Goal: Task Accomplishment & Management: Complete application form

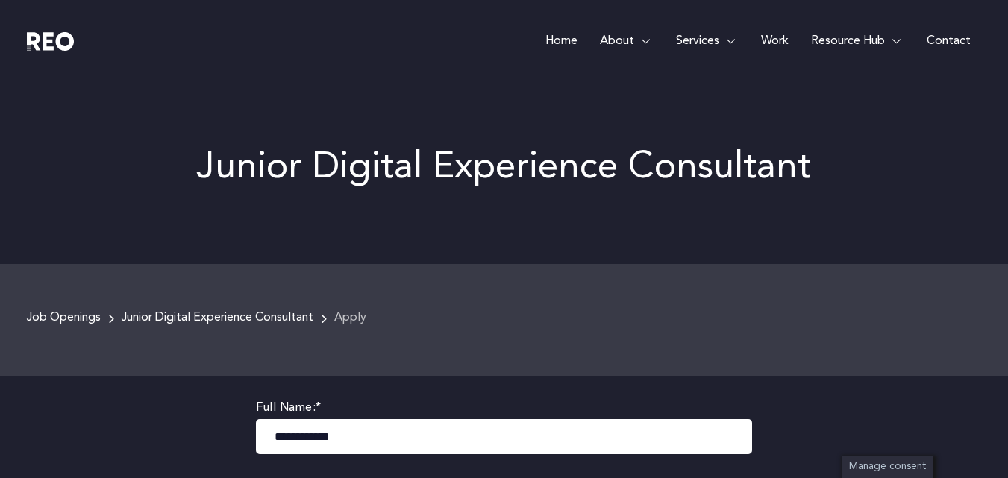
scroll to position [487, 0]
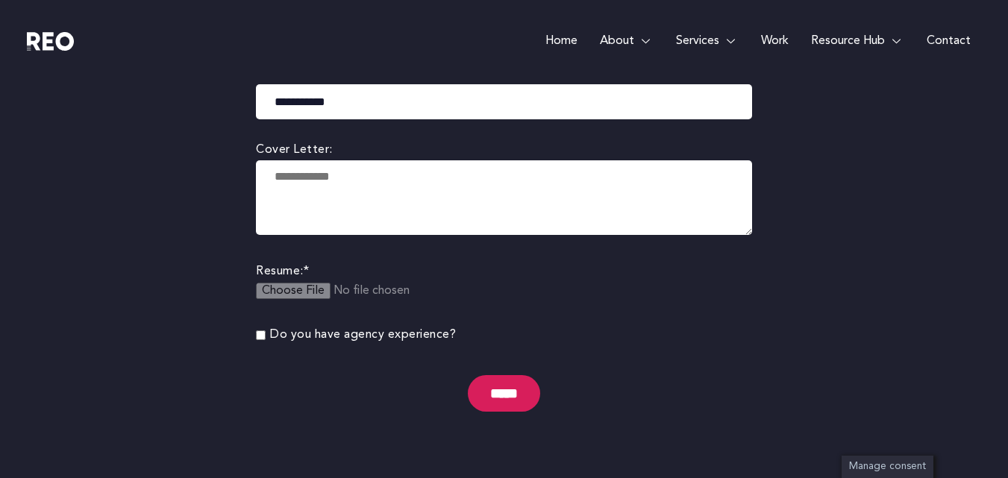
click at [365, 190] on textarea at bounding box center [504, 197] width 496 height 75
paste textarea "**********"
click at [365, 190] on textarea at bounding box center [504, 197] width 496 height 75
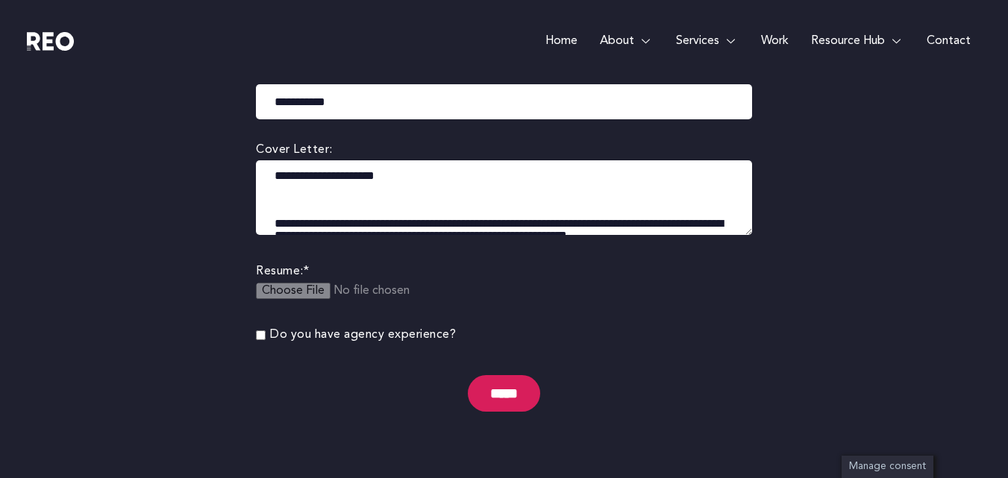
scroll to position [0, 0]
click at [294, 199] on textarea at bounding box center [504, 197] width 496 height 75
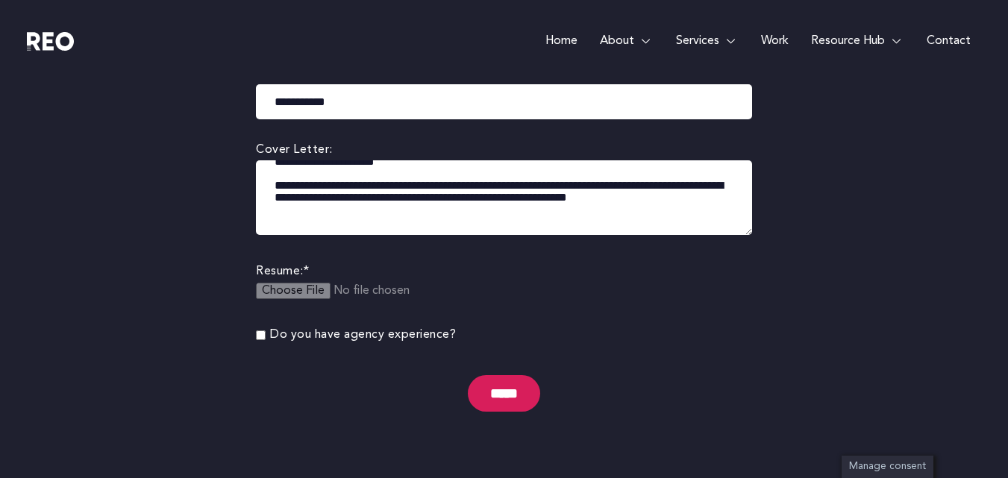
scroll to position [46, 0]
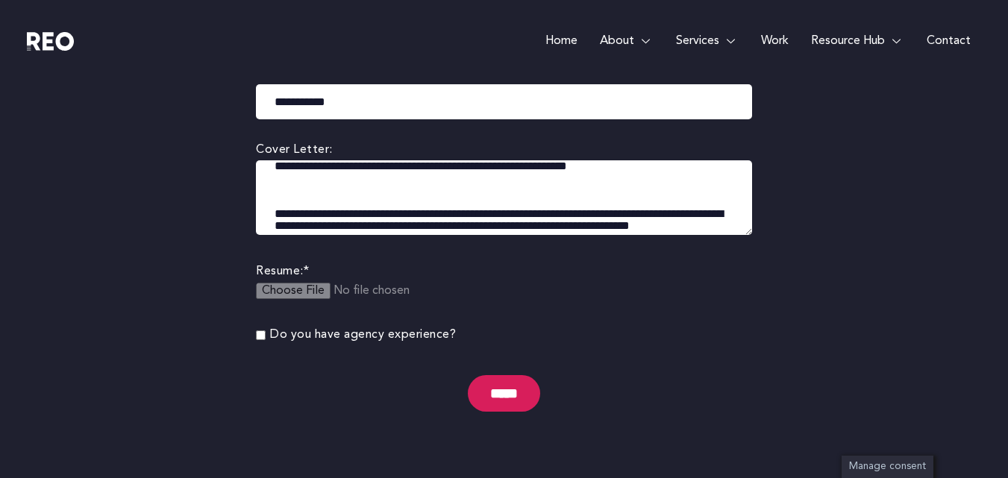
click at [290, 185] on textarea at bounding box center [504, 197] width 496 height 75
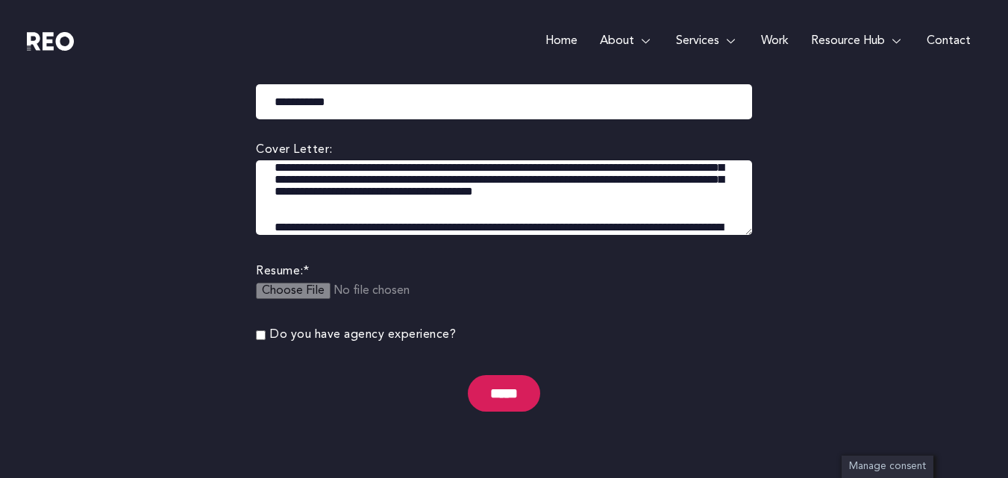
scroll to position [151, 0]
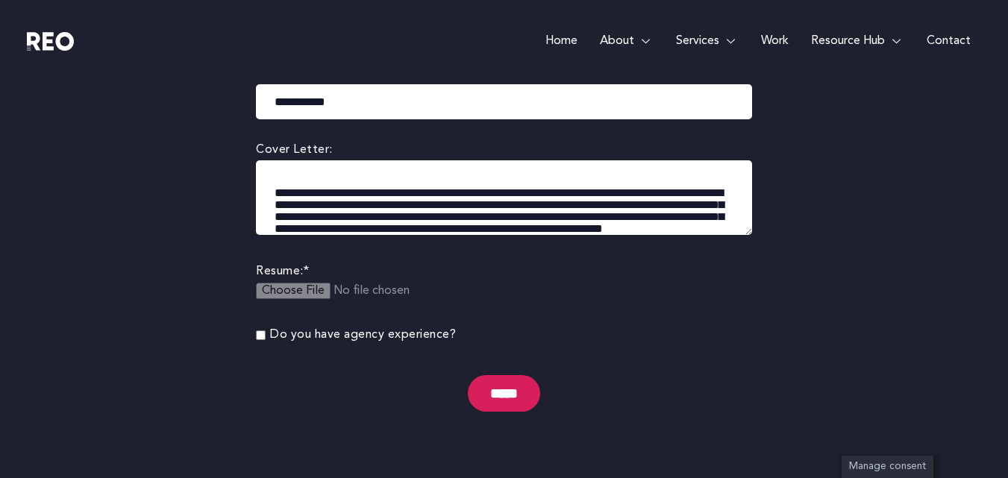
click at [277, 196] on textarea at bounding box center [504, 197] width 496 height 75
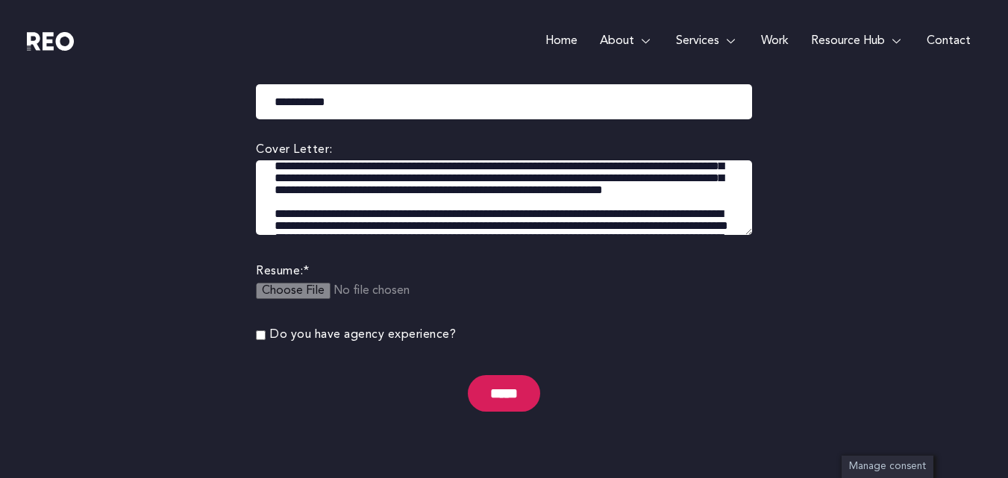
scroll to position [168, 0]
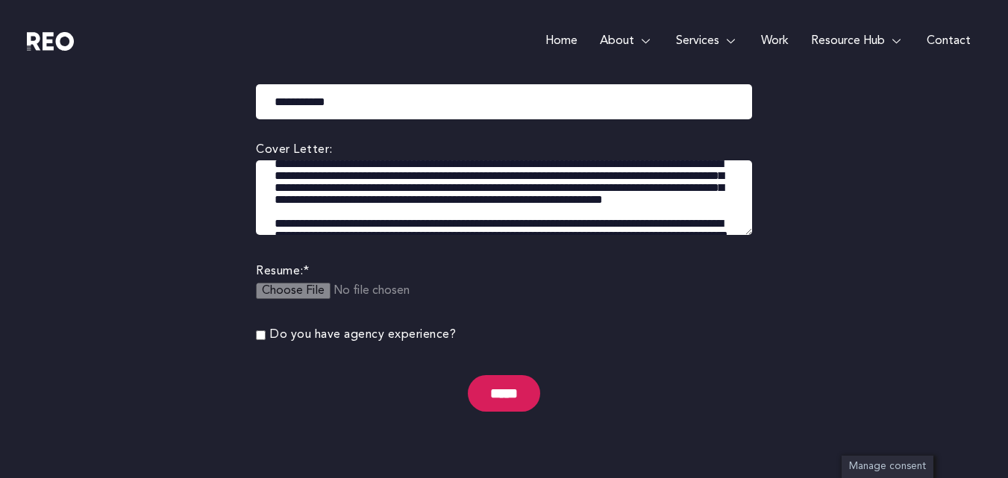
click at [451, 184] on textarea at bounding box center [504, 197] width 496 height 75
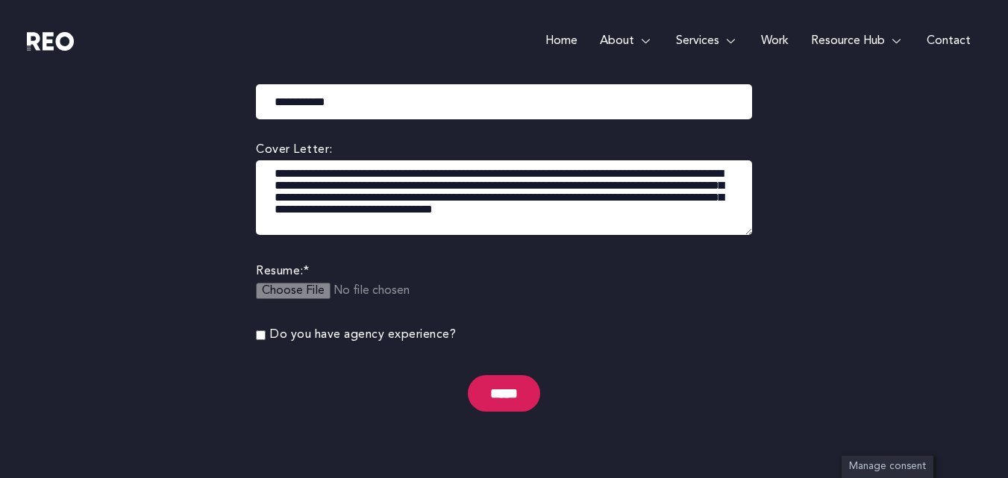
scroll to position [301, 0]
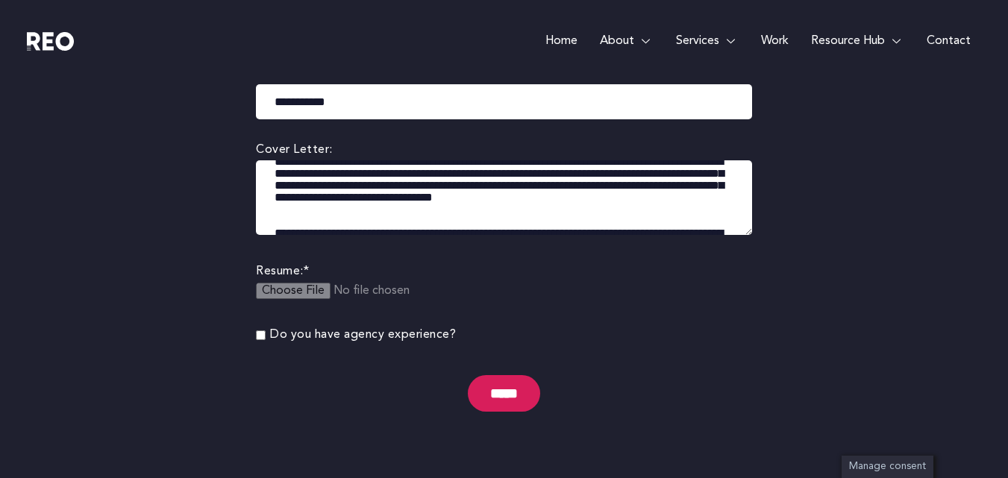
click at [360, 187] on textarea at bounding box center [504, 197] width 496 height 75
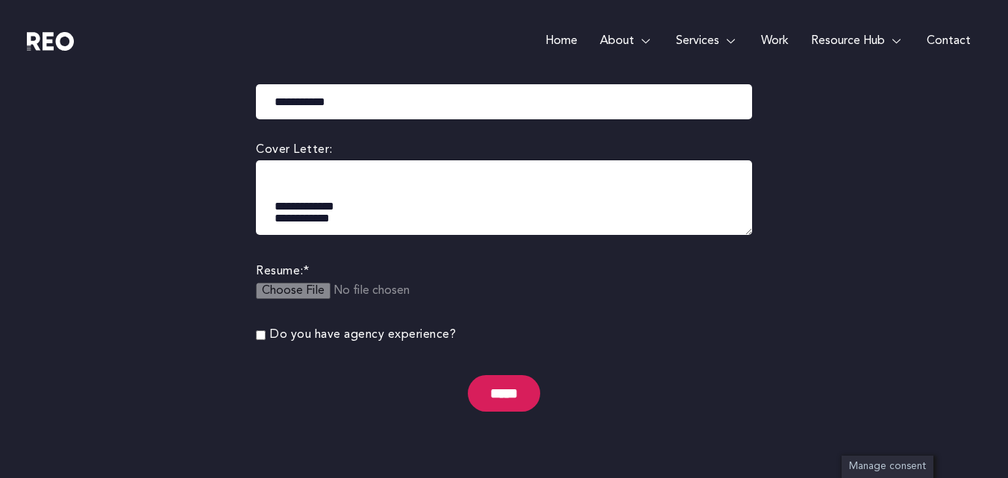
scroll to position [440, 0]
click at [415, 210] on textarea at bounding box center [504, 197] width 496 height 75
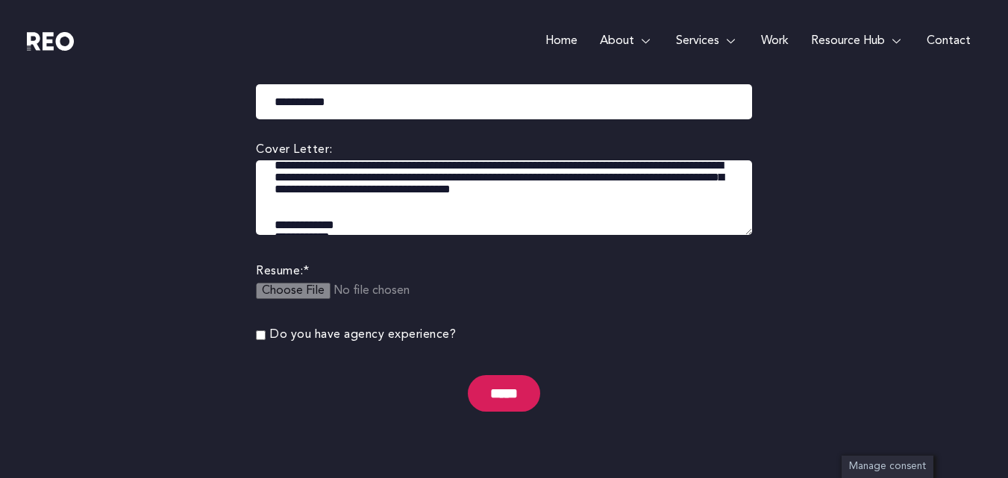
scroll to position [342, 0]
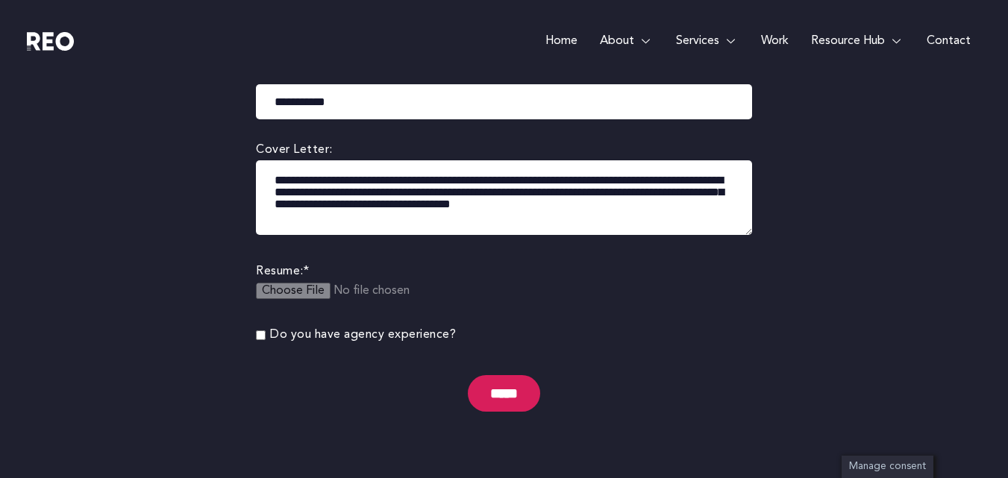
click at [364, 210] on textarea at bounding box center [504, 197] width 496 height 75
click at [295, 214] on textarea at bounding box center [504, 197] width 496 height 75
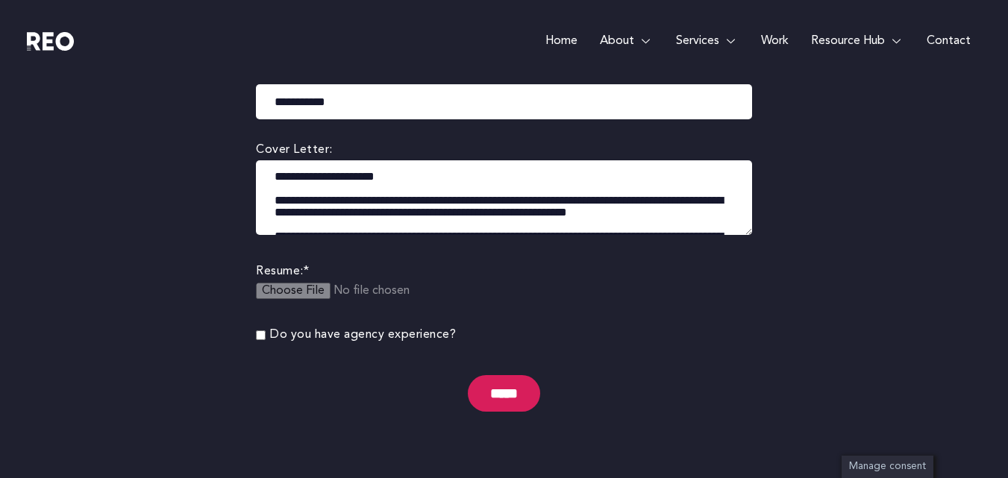
drag, startPoint x: 748, startPoint y: 229, endPoint x: 762, endPoint y: 319, distance: 91.3
click at [762, 319] on div "**********" at bounding box center [504, 194] width 541 height 611
drag, startPoint x: 747, startPoint y: 232, endPoint x: 727, endPoint y: 331, distance: 101.1
click at [727, 331] on form "**********" at bounding box center [504, 171] width 496 height 521
drag, startPoint x: 747, startPoint y: 231, endPoint x: 744, endPoint y: 304, distance: 72.4
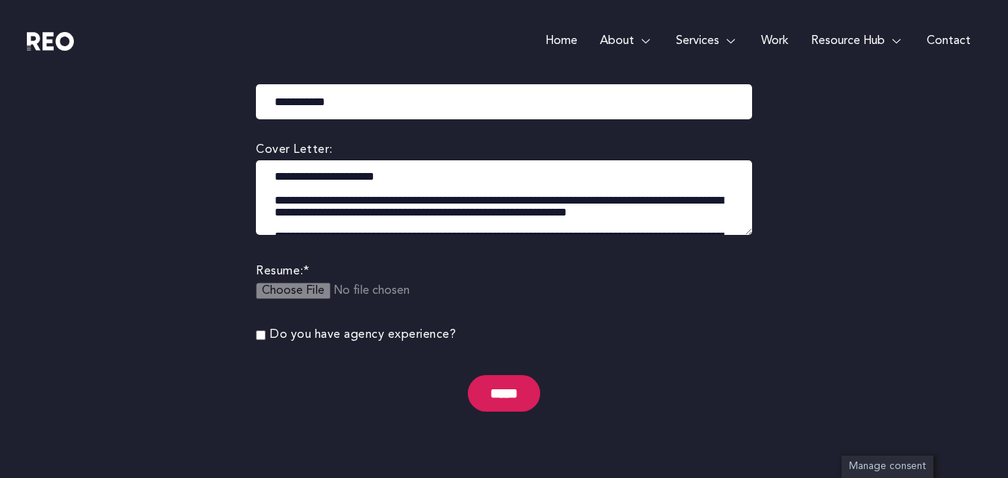
click at [744, 304] on form "**********" at bounding box center [504, 171] width 496 height 521
drag, startPoint x: 749, startPoint y: 227, endPoint x: 746, endPoint y: 301, distance: 73.9
click at [746, 301] on form "**********" at bounding box center [504, 171] width 496 height 521
drag, startPoint x: 745, startPoint y: 232, endPoint x: 742, endPoint y: 292, distance: 59.8
click at [742, 292] on form "**********" at bounding box center [504, 171] width 496 height 521
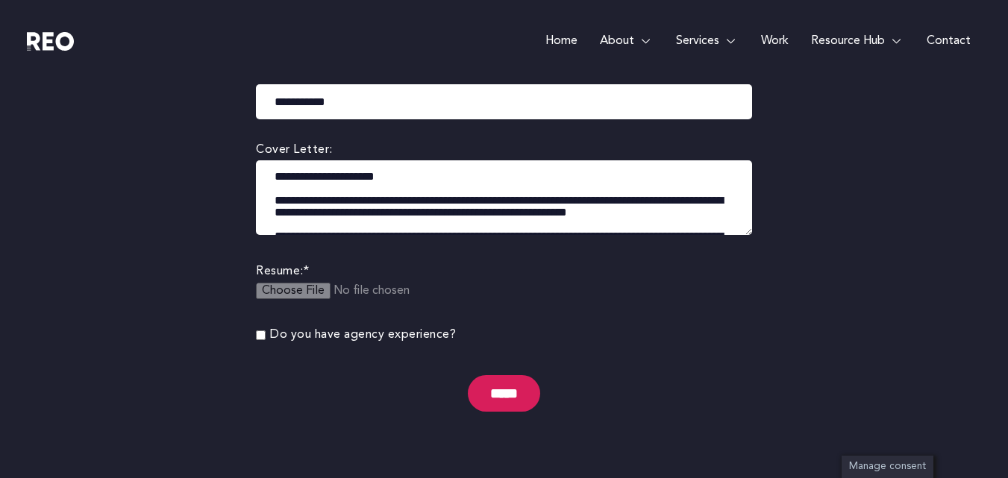
drag, startPoint x: 747, startPoint y: 231, endPoint x: 745, endPoint y: 263, distance: 32.2
click at [745, 263] on form "**********" at bounding box center [504, 171] width 496 height 521
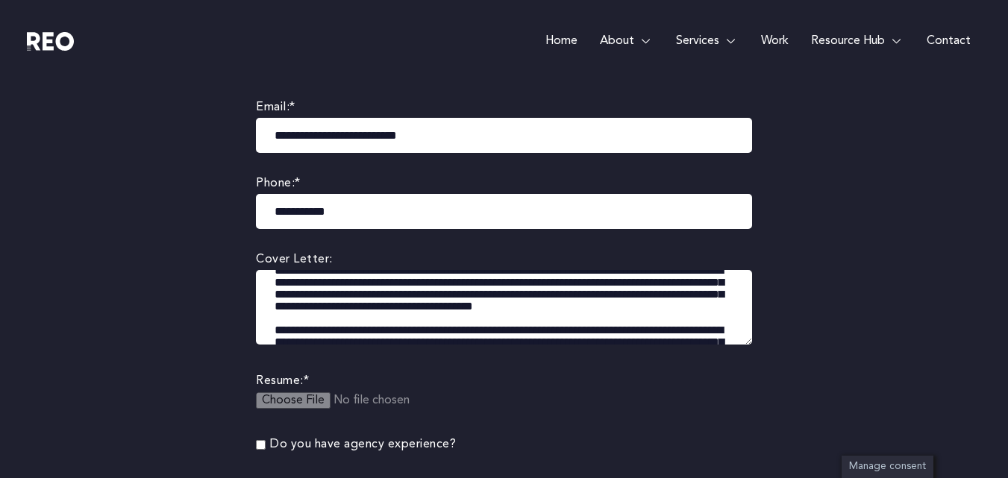
scroll to position [119, 0]
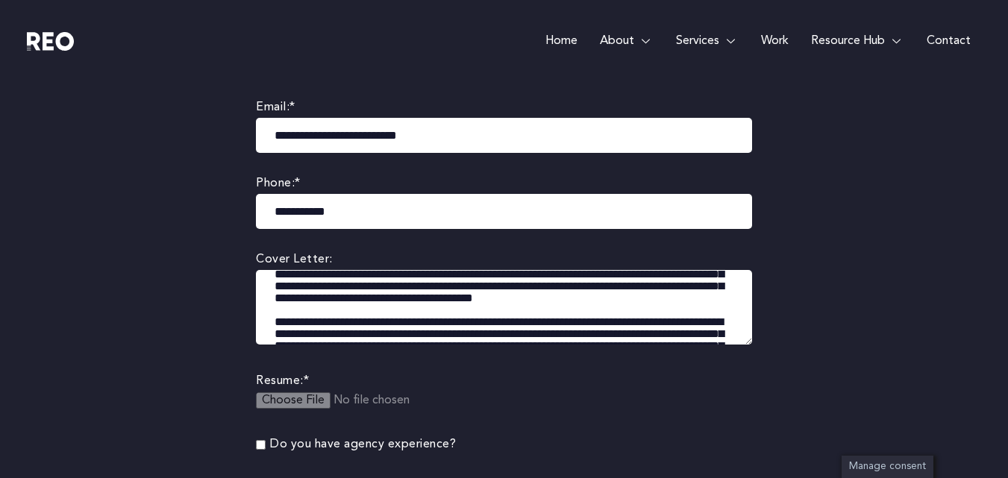
click at [374, 309] on textarea at bounding box center [504, 307] width 496 height 75
click at [574, 307] on textarea at bounding box center [504, 307] width 496 height 75
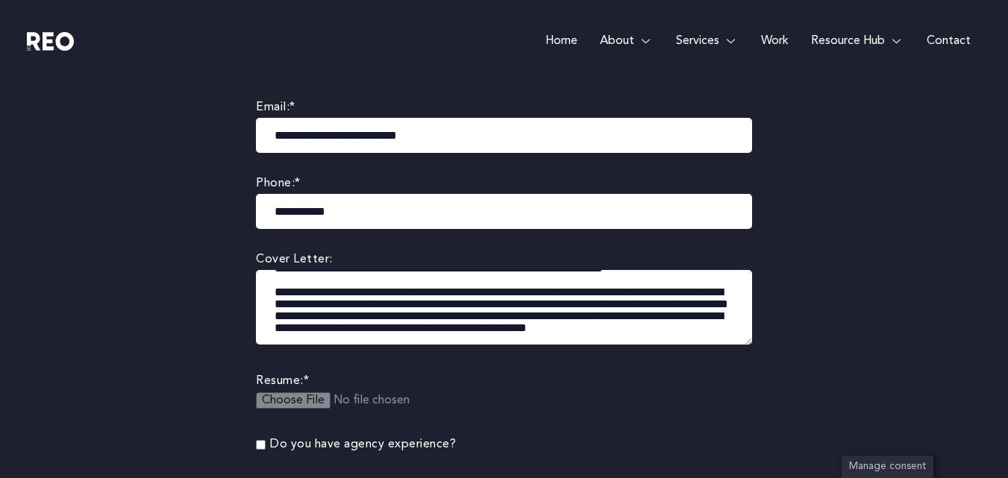
click at [384, 327] on textarea at bounding box center [504, 307] width 496 height 75
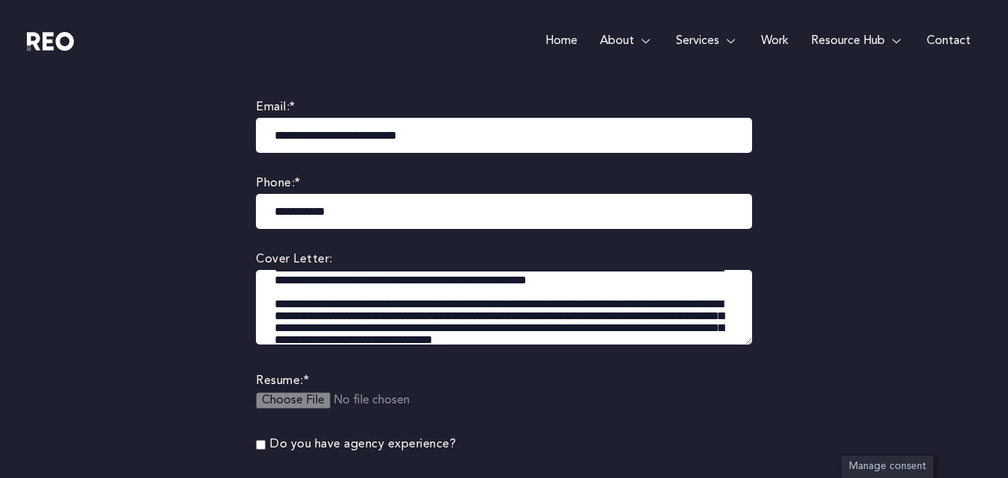
scroll to position [298, 0]
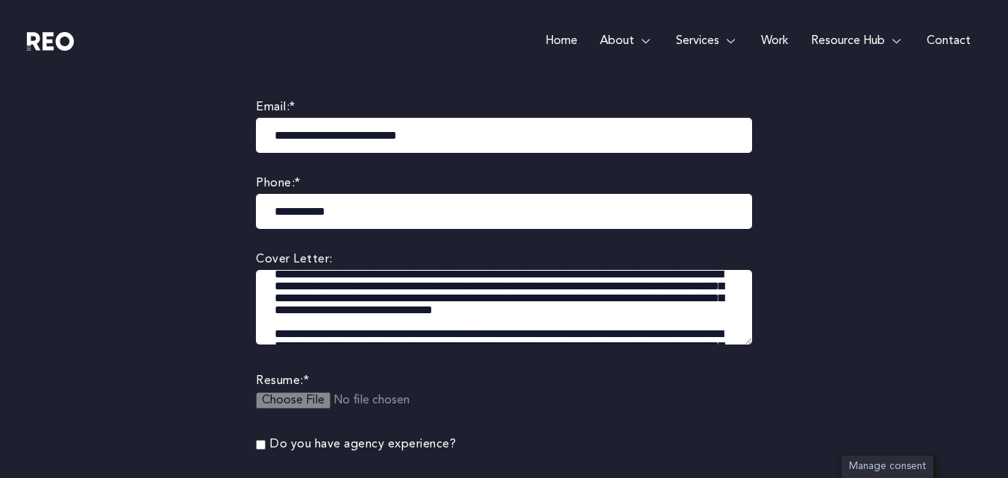
drag, startPoint x: 661, startPoint y: 326, endPoint x: 640, endPoint y: 319, distance: 21.9
click at [640, 319] on textarea at bounding box center [504, 307] width 496 height 75
click at [630, 310] on textarea at bounding box center [504, 307] width 496 height 75
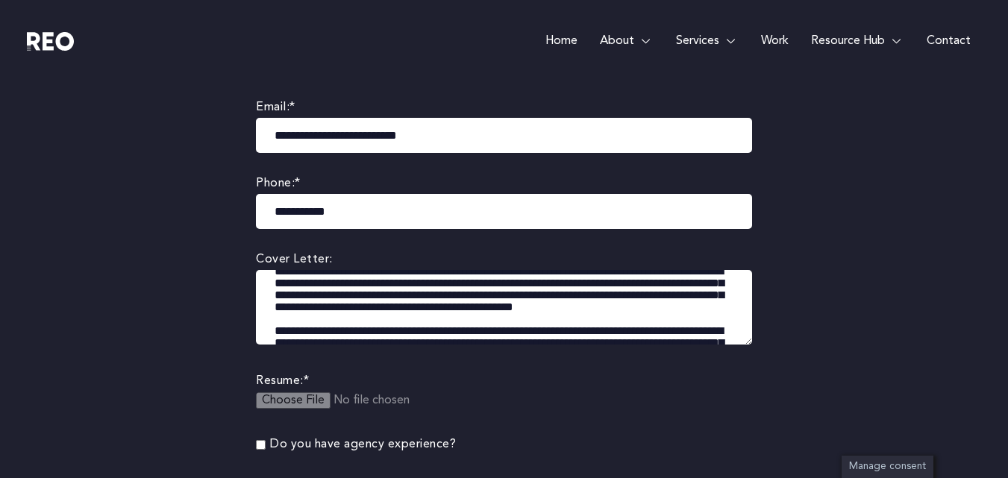
drag, startPoint x: 304, startPoint y: 333, endPoint x: 557, endPoint y: 315, distance: 253.5
click at [557, 315] on textarea at bounding box center [504, 307] width 496 height 75
click at [345, 321] on textarea at bounding box center [504, 307] width 496 height 75
drag, startPoint x: 573, startPoint y: 317, endPoint x: 630, endPoint y: 306, distance: 58.5
click at [630, 306] on textarea at bounding box center [504, 307] width 496 height 75
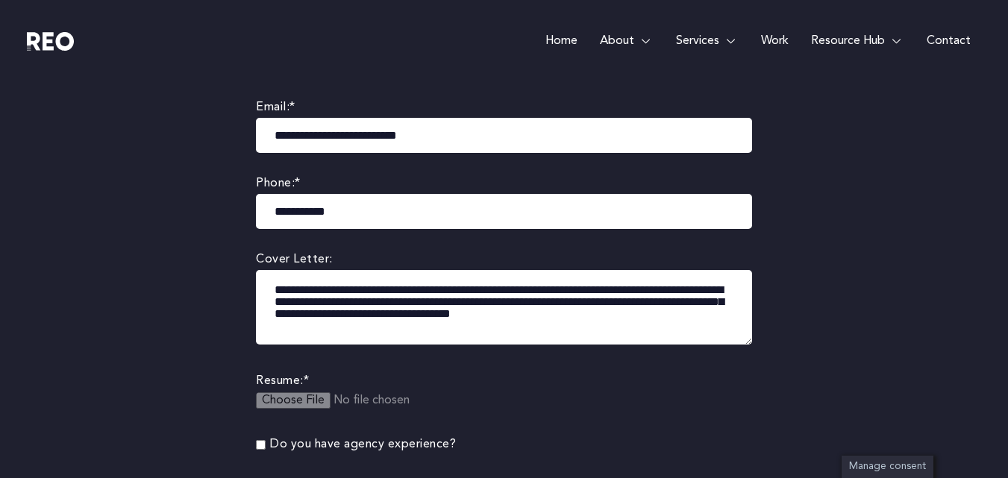
scroll to position [325, 0]
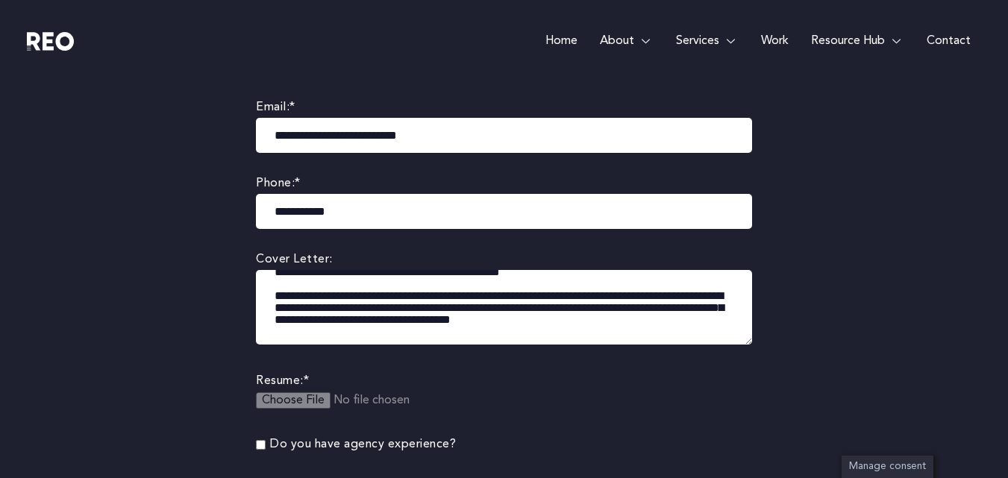
click at [501, 295] on textarea at bounding box center [504, 307] width 496 height 75
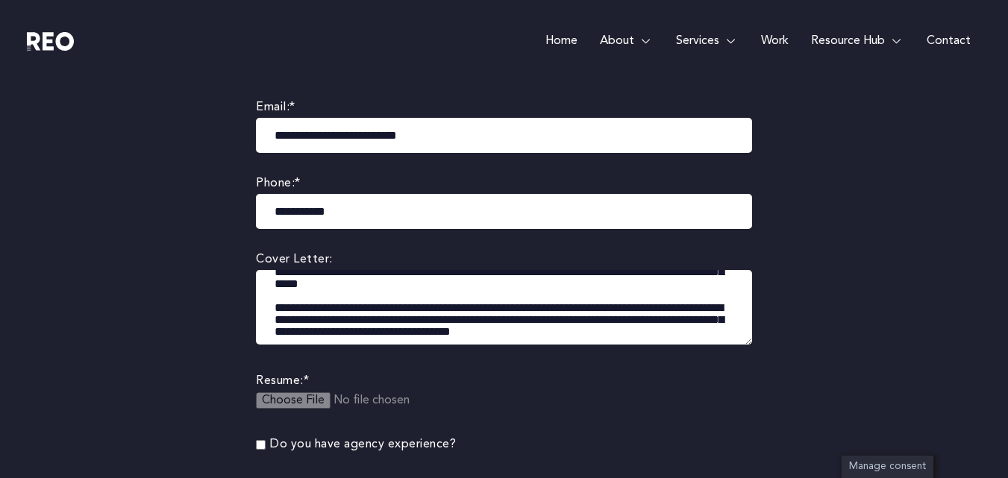
drag, startPoint x: 650, startPoint y: 308, endPoint x: 550, endPoint y: 304, distance: 100.0
click at [550, 304] on textarea at bounding box center [504, 307] width 496 height 75
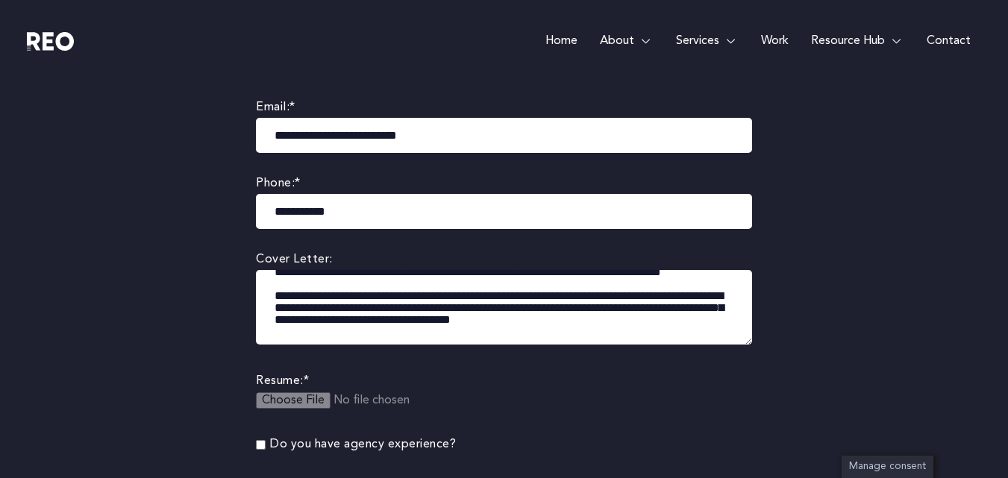
click at [527, 315] on textarea at bounding box center [504, 307] width 496 height 75
click at [519, 298] on textarea at bounding box center [504, 307] width 496 height 75
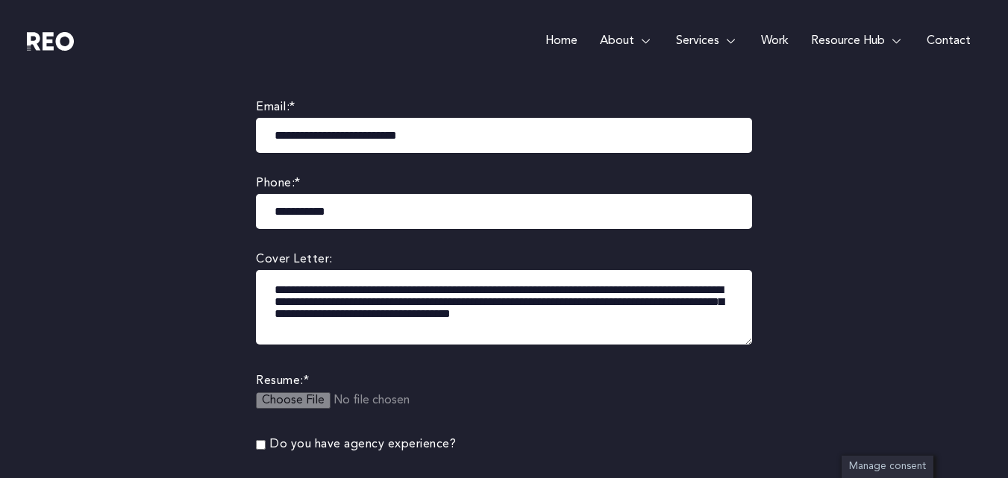
scroll to position [342, 0]
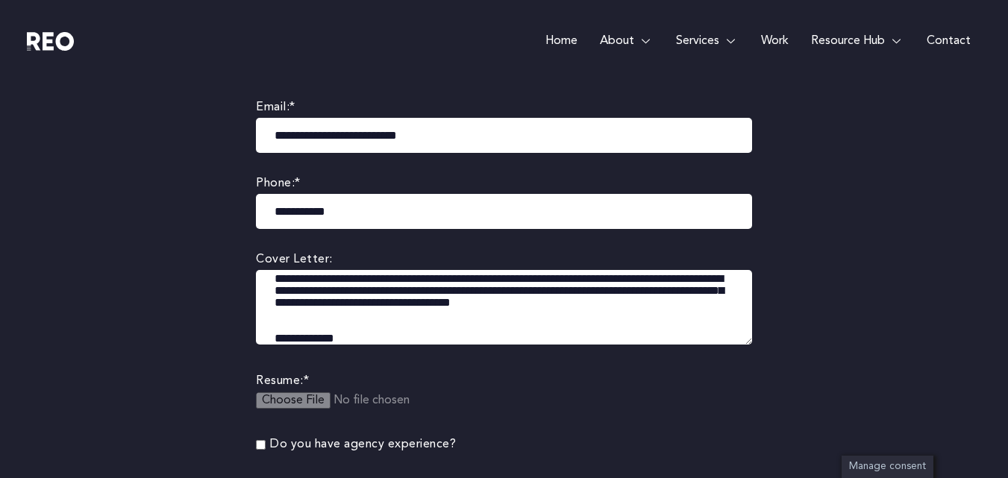
click at [485, 301] on textarea at bounding box center [504, 307] width 496 height 75
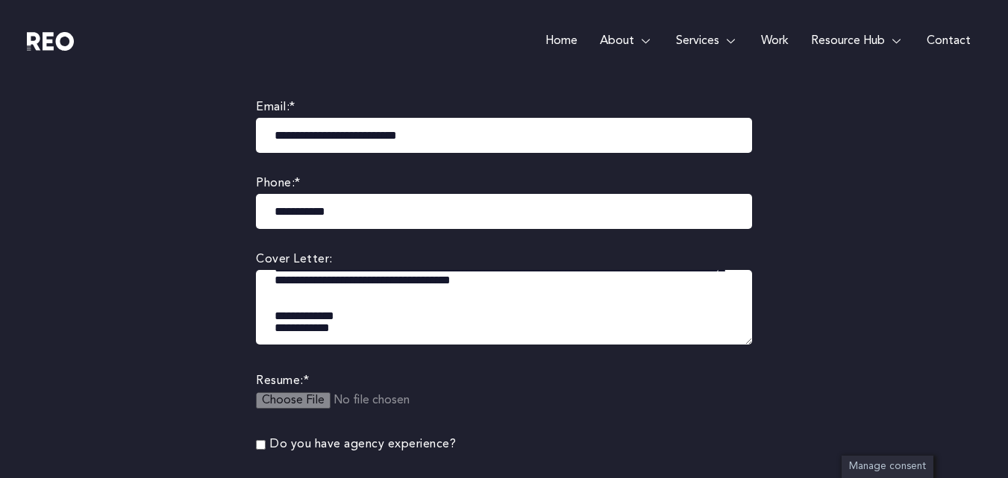
scroll to position [412, 0]
click at [355, 331] on textarea at bounding box center [504, 307] width 496 height 75
drag, startPoint x: 348, startPoint y: 314, endPoint x: 297, endPoint y: 314, distance: 50.7
click at [297, 314] on textarea at bounding box center [504, 307] width 496 height 75
drag, startPoint x: 302, startPoint y: 314, endPoint x: 271, endPoint y: 313, distance: 31.4
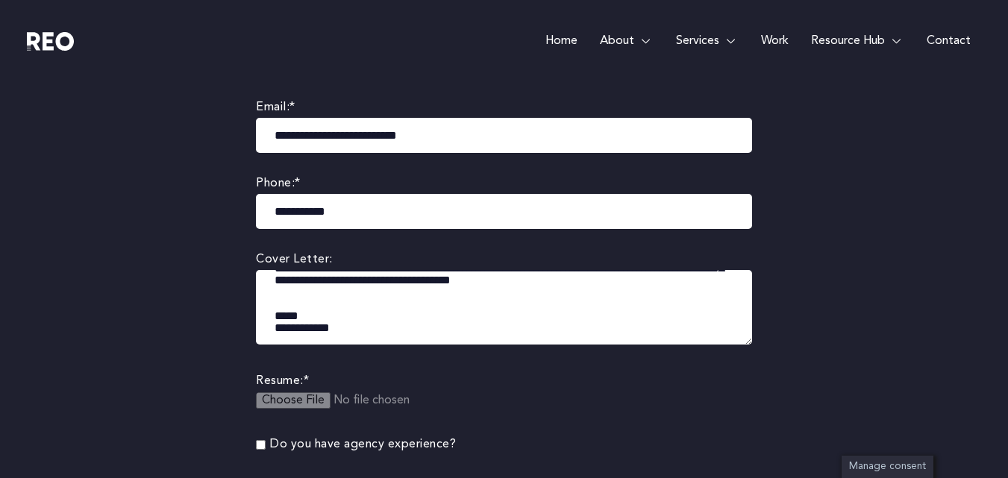
click at [271, 313] on textarea at bounding box center [504, 307] width 496 height 75
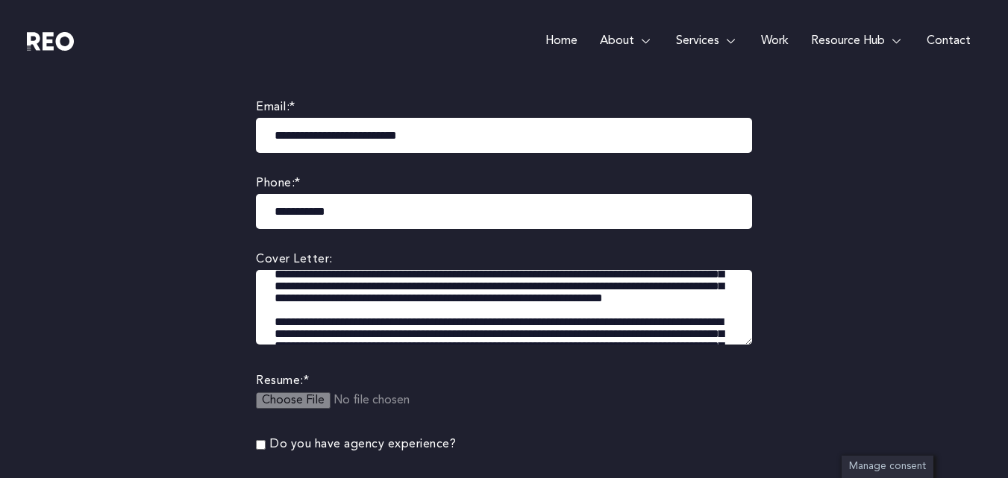
scroll to position [0, 0]
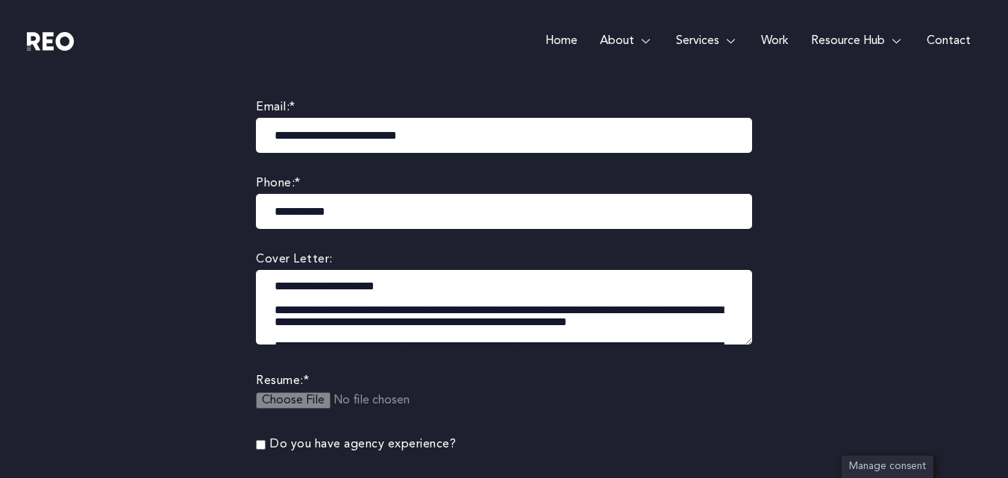
drag, startPoint x: 367, startPoint y: 330, endPoint x: 243, endPoint y: 251, distance: 146.5
click at [243, 251] on div "**********" at bounding box center [504, 304] width 541 height 611
type textarea "**********"
click at [789, 272] on body "Skip to content Home About About us REO is a customer experience agency. We are…" at bounding box center [504, 398] width 1008 height 1550
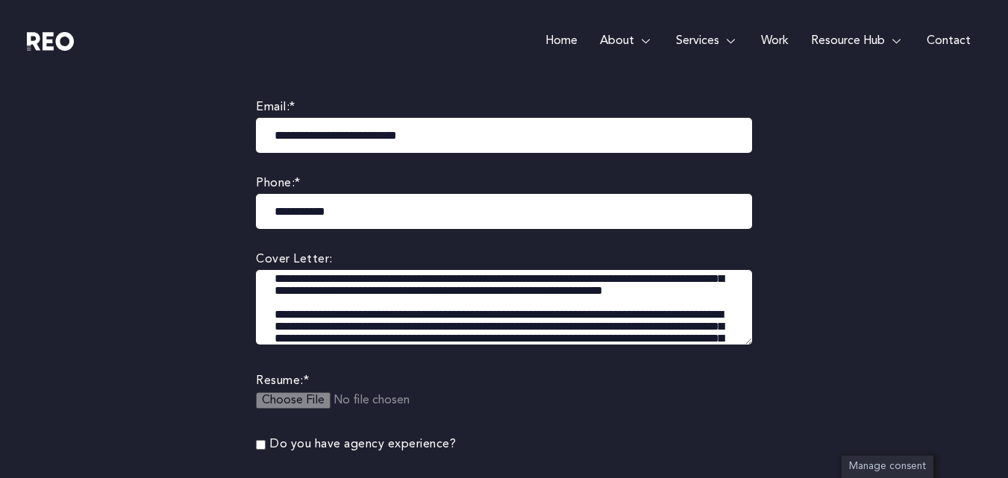
scroll to position [128, 0]
click at [290, 400] on input "file" at bounding box center [370, 409] width 228 height 35
type input "**********"
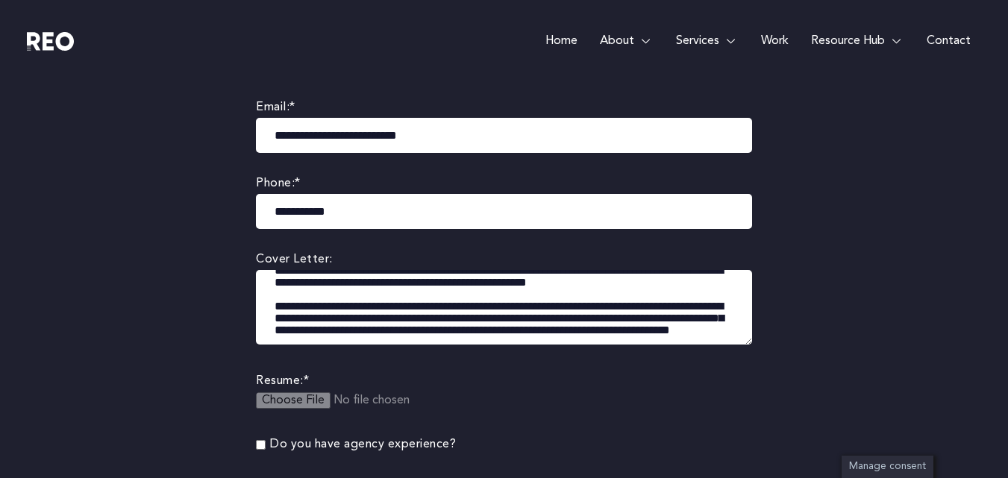
scroll to position [267, 0]
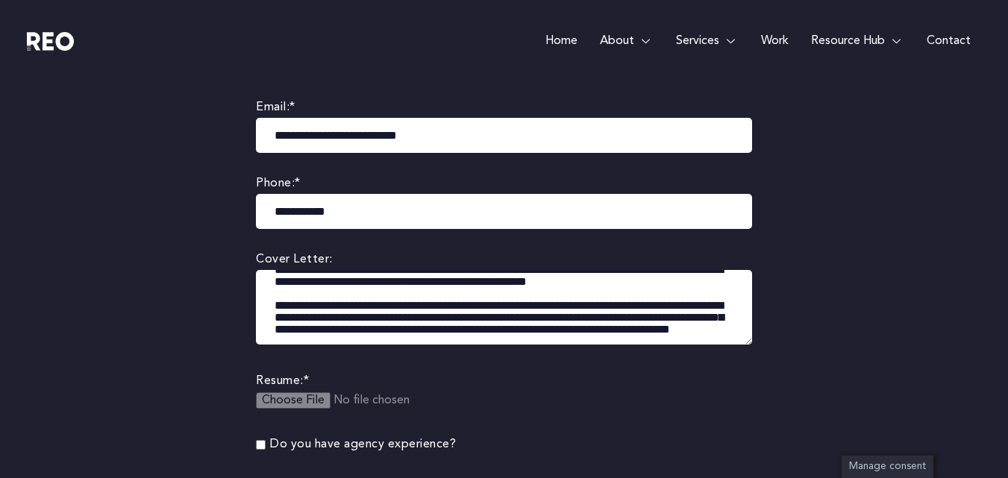
click at [276, 302] on textarea at bounding box center [504, 307] width 496 height 75
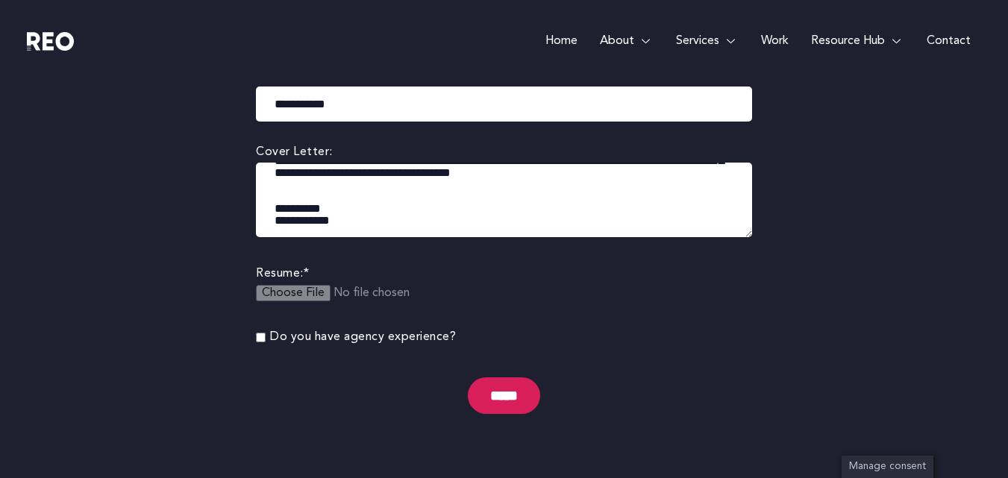
scroll to position [505, 0]
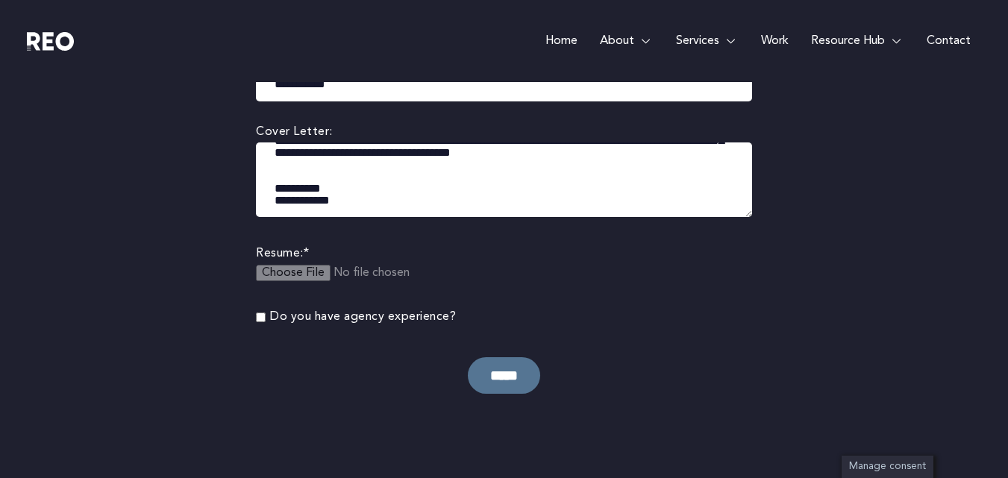
type textarea "**********"
click at [523, 373] on input "*****" at bounding box center [504, 375] width 72 height 37
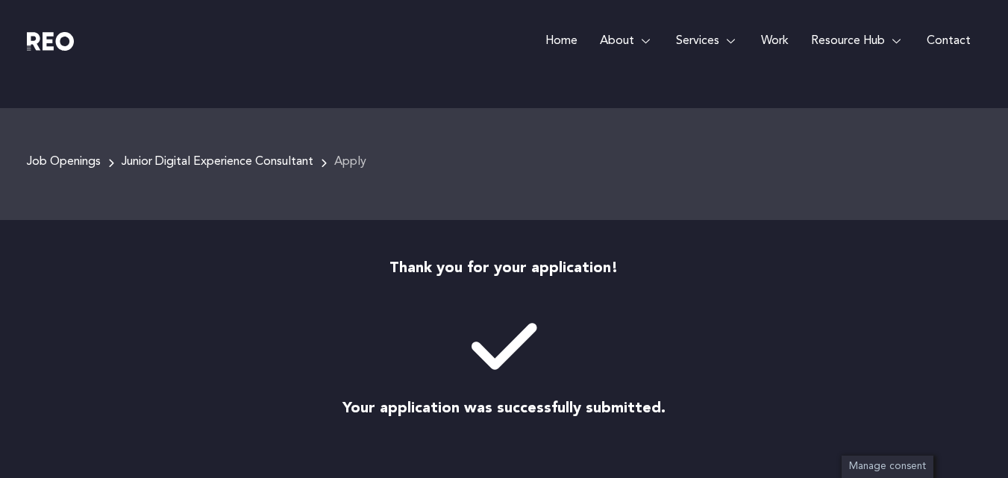
scroll to position [157, 0]
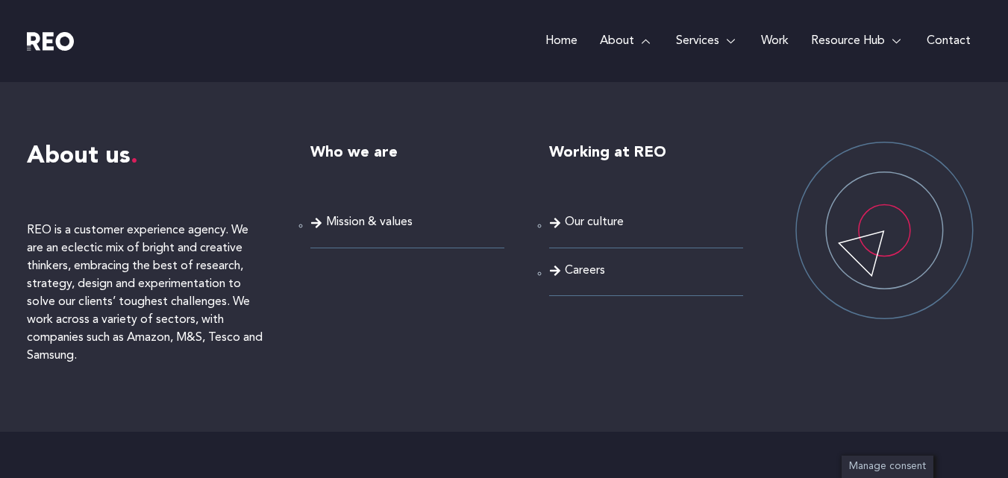
click at [583, 221] on span "Our culture" at bounding box center [594, 223] width 59 height 20
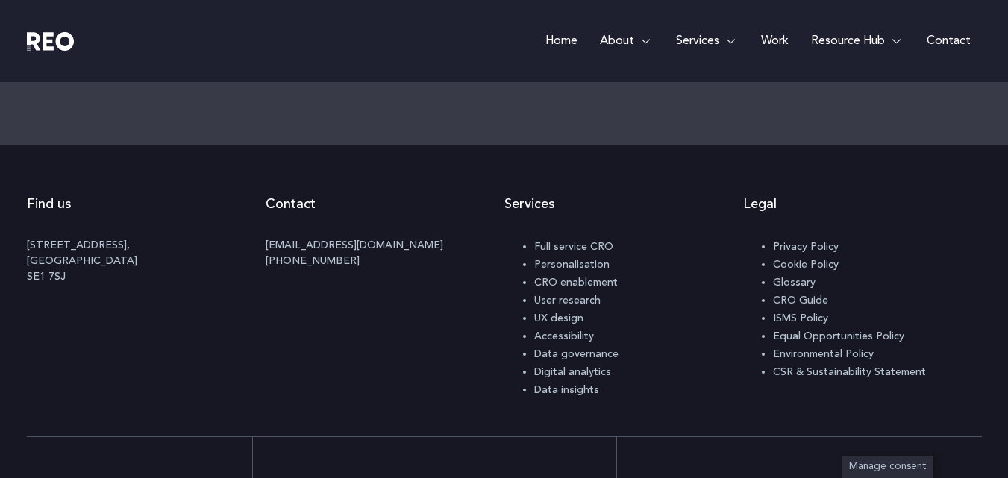
scroll to position [986, 0]
click at [588, 366] on span "Digital analytics" at bounding box center [572, 370] width 77 height 10
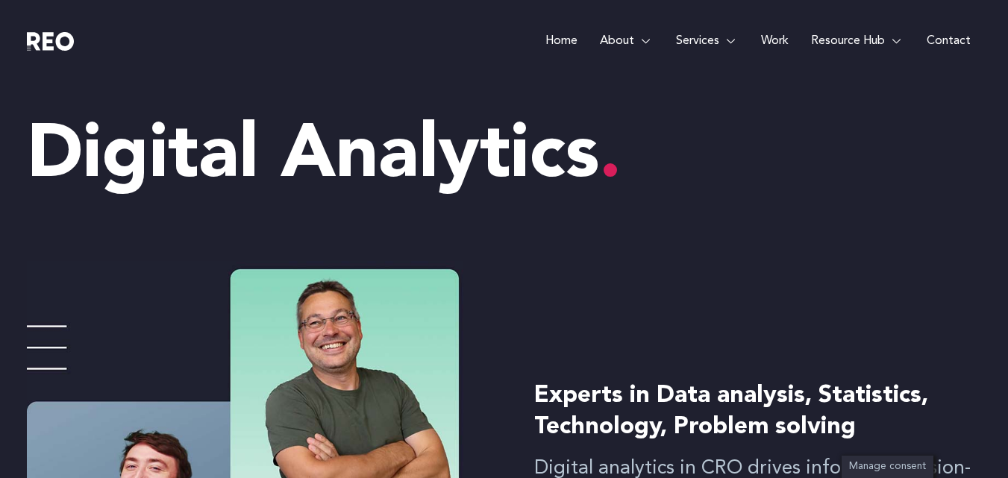
click at [571, 34] on link "Home" at bounding box center [561, 41] width 54 height 82
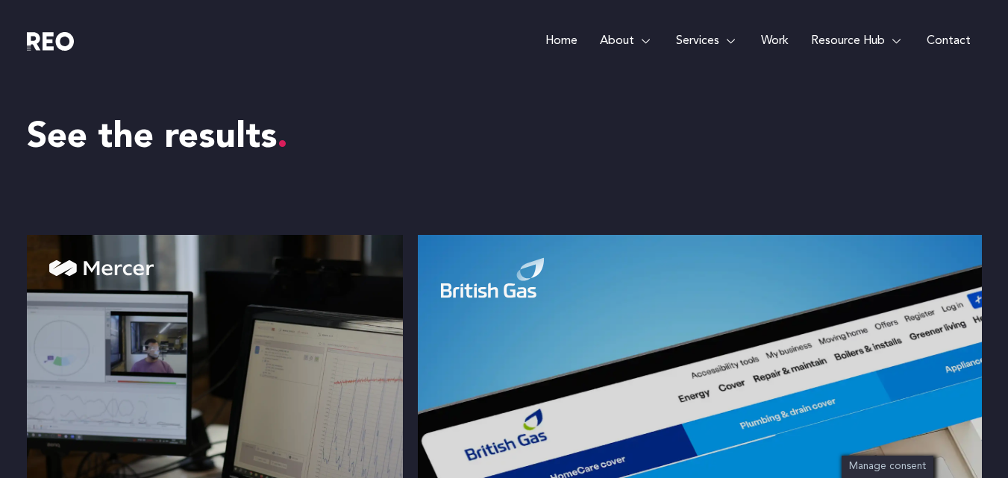
scroll to position [1642, 0]
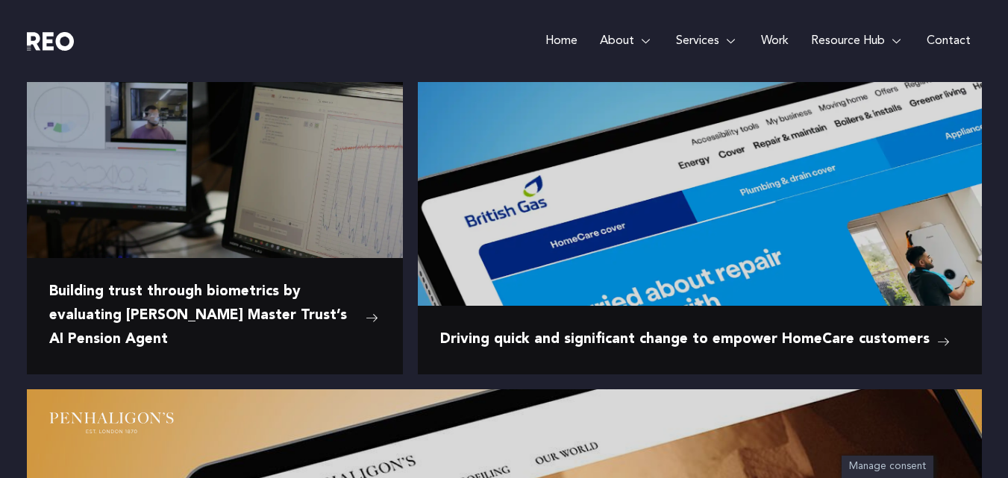
click at [510, 189] on img at bounding box center [700, 118] width 564 height 235
